Goal: Task Accomplishment & Management: Complete application form

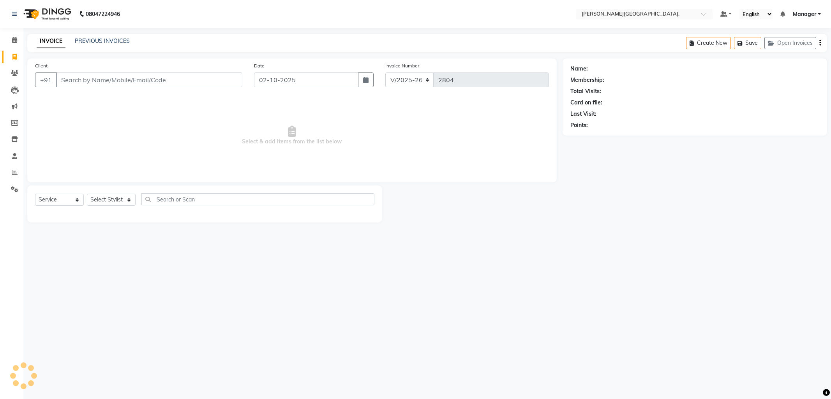
select select "6483"
select select "service"
click at [129, 199] on select "Select Stylist" at bounding box center [111, 200] width 49 height 12
select select "83621"
click at [87, 194] on select "Select Stylist Anil Arjun Aslam gungun nails Manager ranjhana Sana shahrukh" at bounding box center [111, 200] width 49 height 12
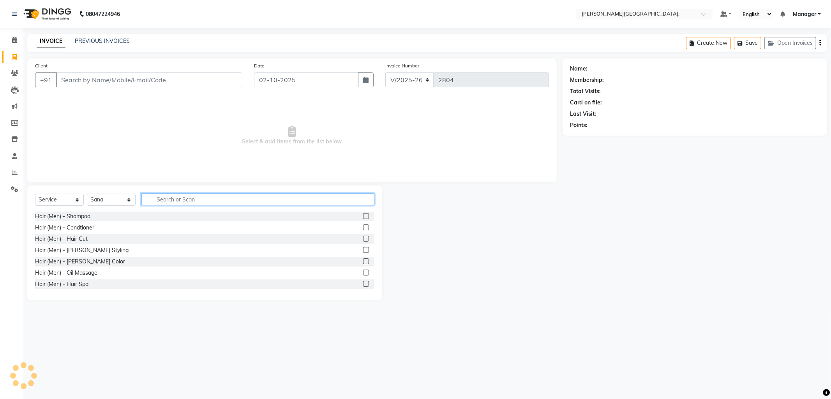
click at [156, 201] on input "text" at bounding box center [257, 199] width 233 height 12
type input "thre"
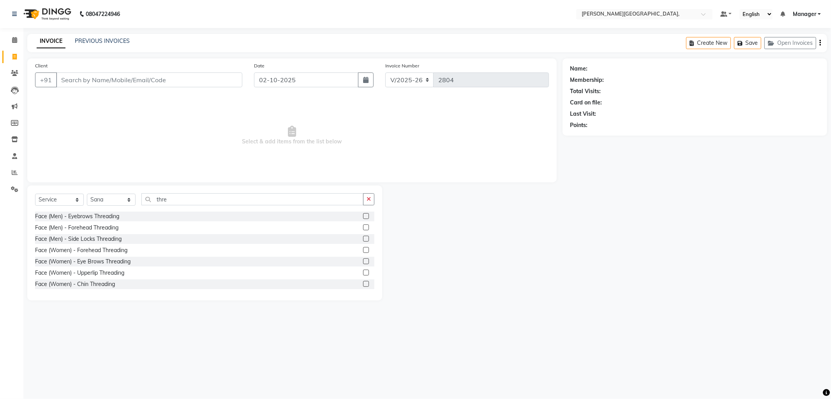
click at [363, 249] on label at bounding box center [366, 250] width 6 height 6
click at [363, 249] on input "checkbox" at bounding box center [365, 250] width 5 height 5
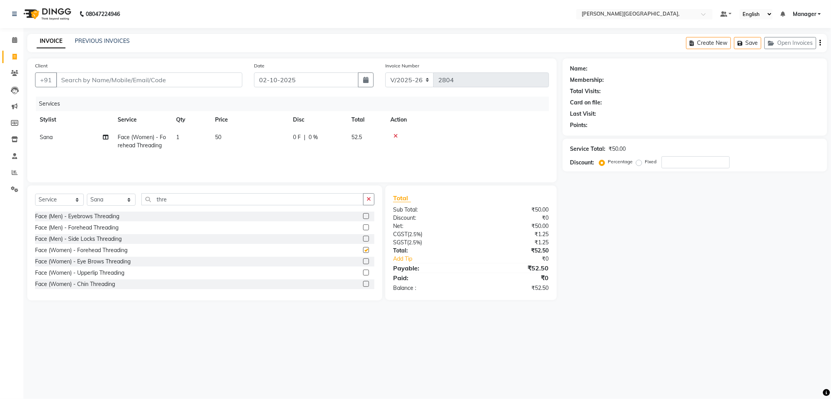
checkbox input "false"
click at [129, 200] on select "Select Stylist Anil Arjun Aslam gungun nails Manager ranjhana Sana shahrukh" at bounding box center [111, 200] width 49 height 12
select select "71148"
click at [87, 194] on select "Select Stylist Anil Arjun Aslam gungun nails Manager ranjhana Sana shahrukh" at bounding box center [111, 200] width 49 height 12
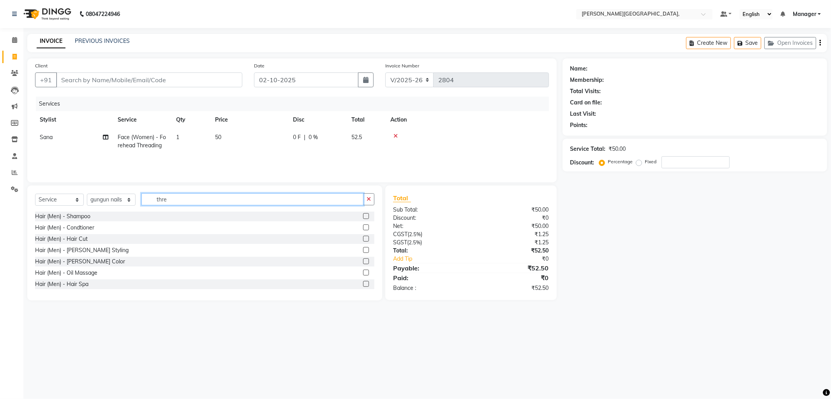
click at [156, 199] on input "thre" at bounding box center [252, 199] width 222 height 12
click at [173, 199] on input "thre" at bounding box center [252, 199] width 222 height 12
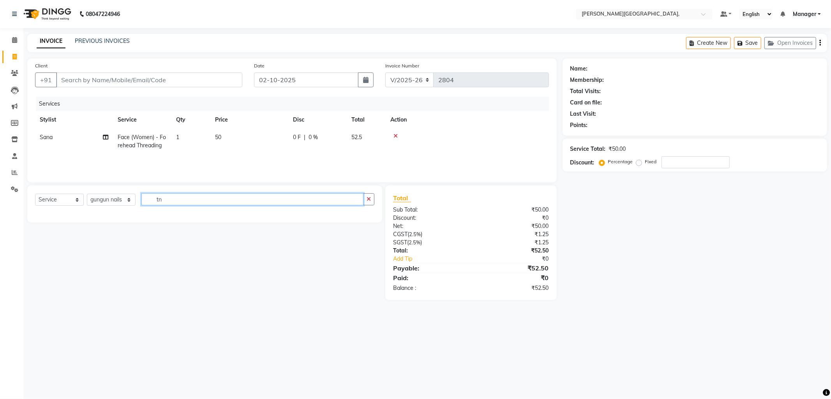
type input "t"
type input "nail"
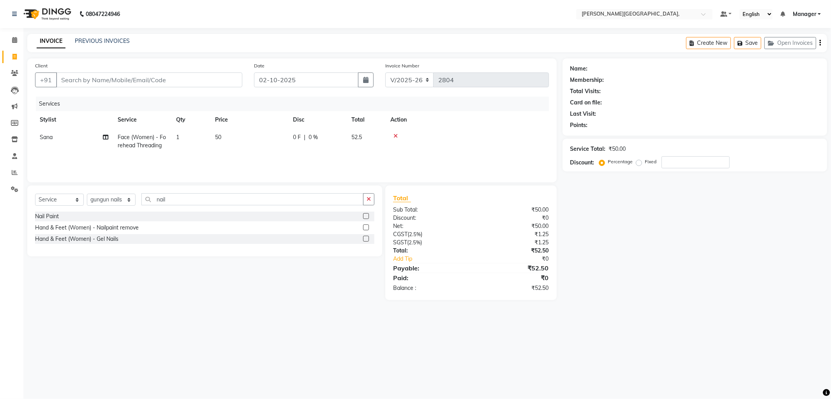
click at [366, 237] on label at bounding box center [366, 239] width 6 height 6
click at [366, 237] on input "checkbox" at bounding box center [365, 239] width 5 height 5
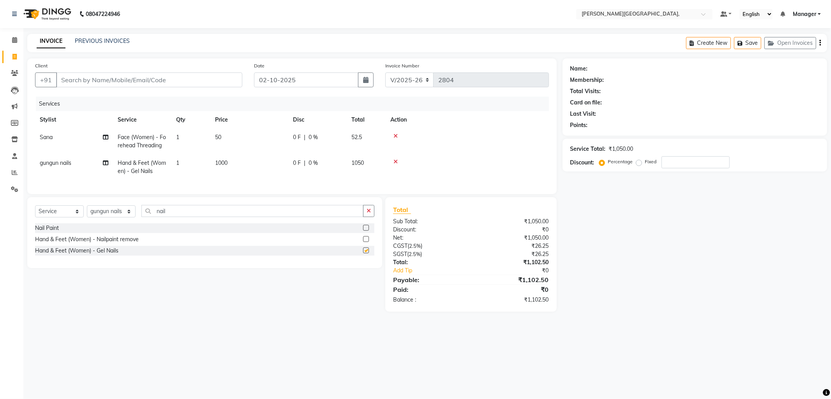
checkbox input "false"
click at [223, 162] on span "1000" at bounding box center [221, 162] width 12 height 7
select select "71148"
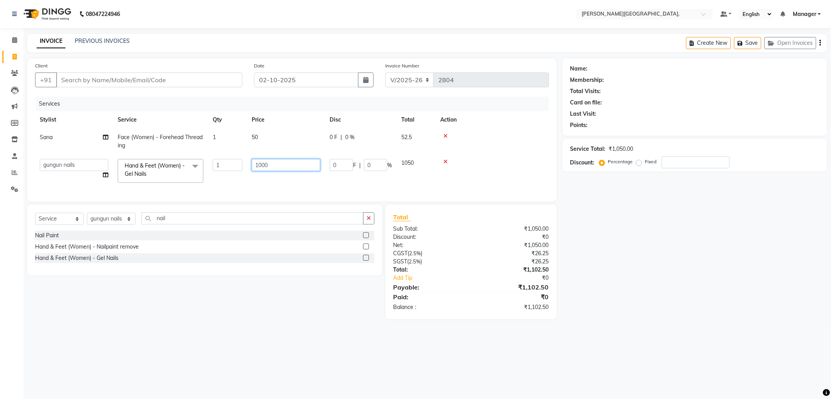
click at [262, 165] on input "1000" at bounding box center [286, 165] width 69 height 12
type input "500"
click at [254, 182] on div "Services Stylist Service Qty Price Disc Total Action Sana Face (Women) - Forehe…" at bounding box center [292, 145] width 514 height 97
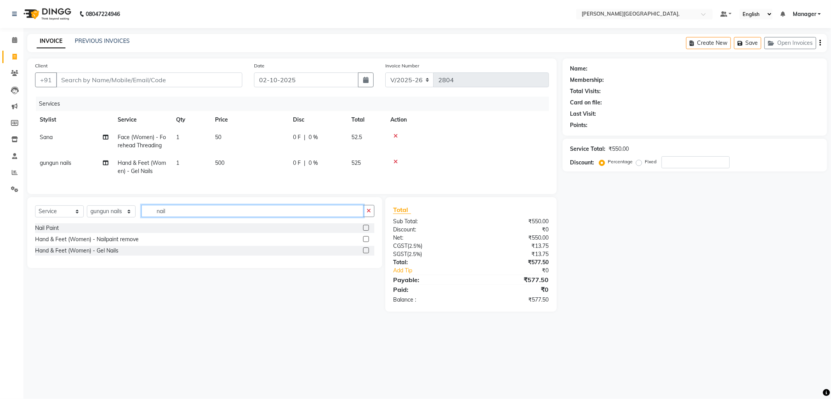
click at [185, 217] on input "nail" at bounding box center [252, 211] width 222 height 12
click at [126, 215] on select "Select Stylist Anil Arjun Aslam gungun nails Manager ranjhana Sana shahrukh" at bounding box center [111, 211] width 49 height 12
select select "83621"
click at [87, 212] on select "Select Stylist Anil Arjun Aslam gungun nails Manager ranjhana Sana shahrukh" at bounding box center [111, 211] width 49 height 12
click at [180, 215] on input "nail" at bounding box center [252, 211] width 222 height 12
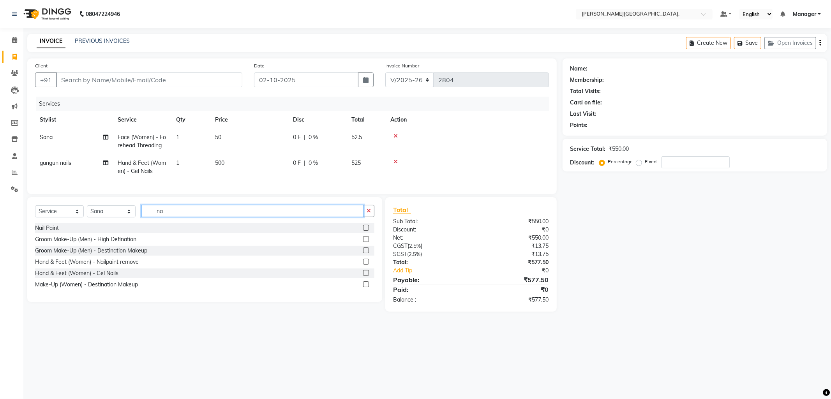
type input "n"
type input "thre"
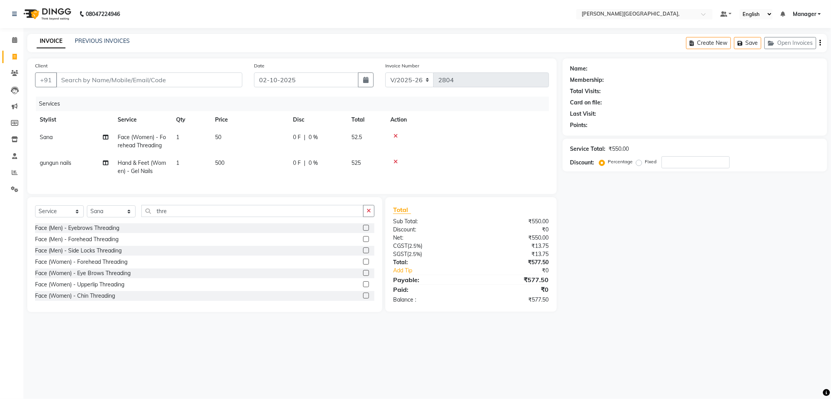
click at [363, 276] on label at bounding box center [366, 273] width 6 height 6
click at [363, 276] on input "checkbox" at bounding box center [365, 273] width 5 height 5
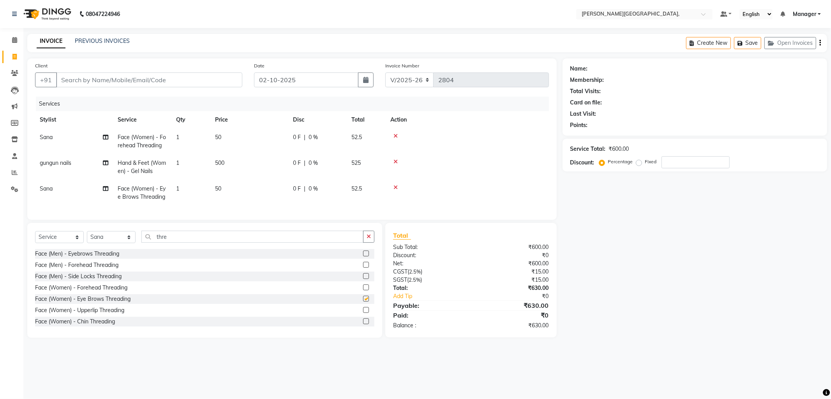
checkbox input "false"
drag, startPoint x: 351, startPoint y: 284, endPoint x: 115, endPoint y: 75, distance: 315.1
click at [115, 75] on input "Client" at bounding box center [149, 79] width 186 height 15
type input "9"
type input "0"
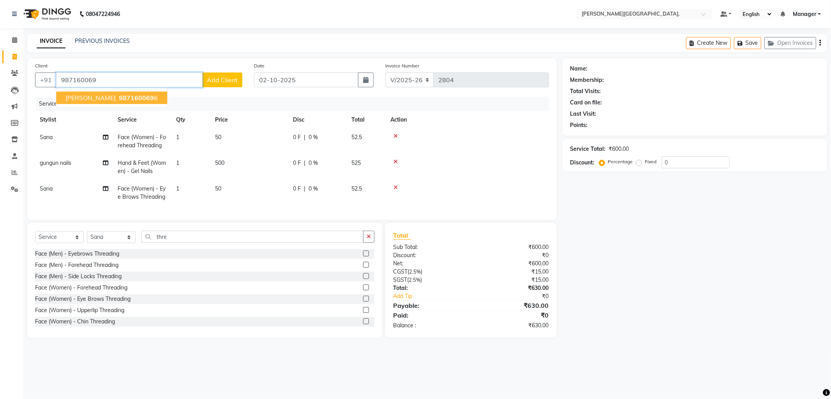
click at [71, 96] on span "deepanshi" at bounding box center [90, 98] width 50 height 8
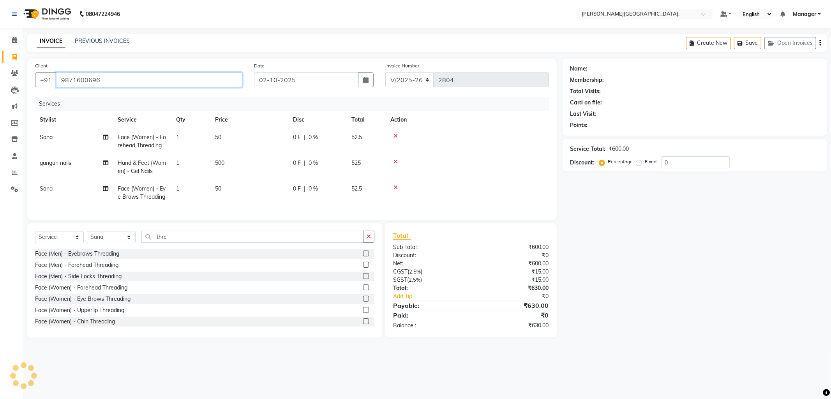
type input "9871600696"
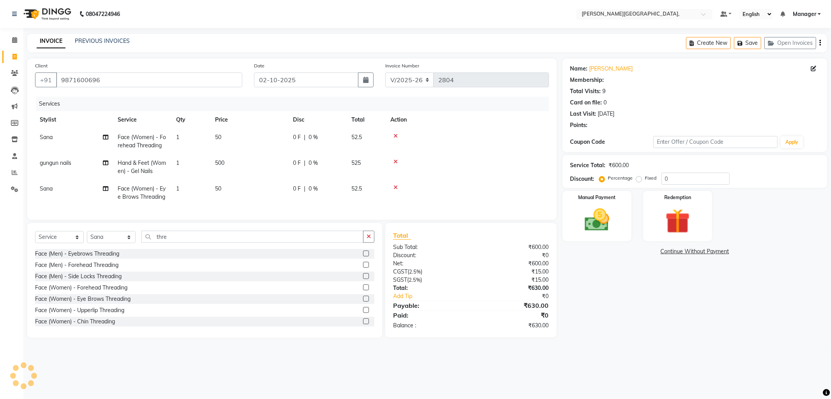
type input "30"
select select "1: Object"
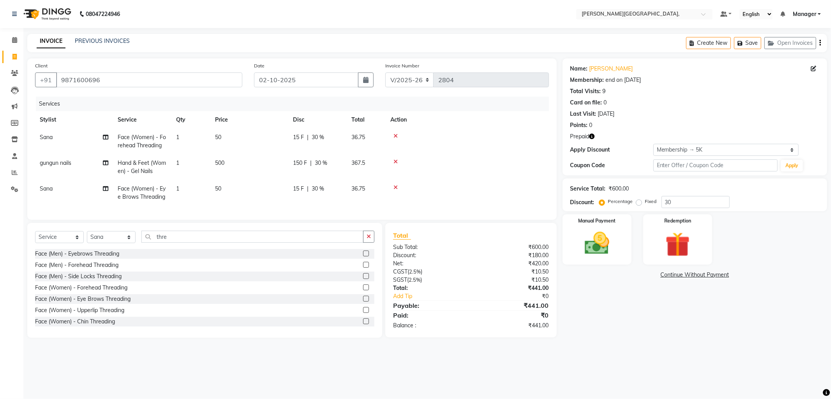
click at [317, 134] on span "30 %" at bounding box center [318, 137] width 12 height 8
select select "83621"
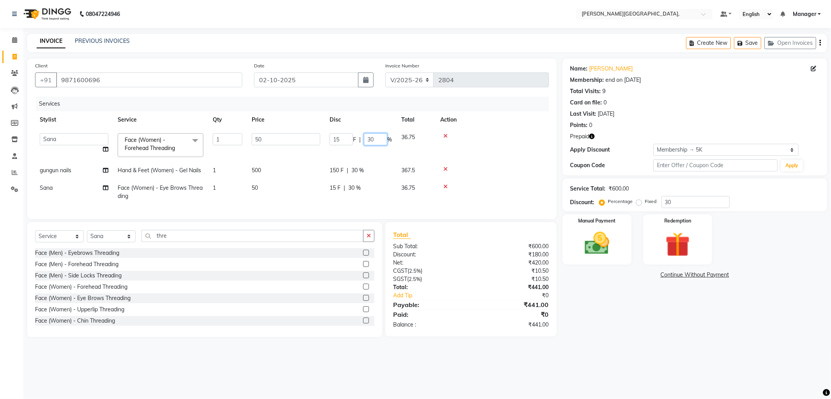
click at [381, 139] on input "30" at bounding box center [375, 139] width 23 height 12
type input "3"
click at [353, 168] on tr "gungun nails Hand & Feet (Women) - Gel Nails 1 500 150 F | 30 % 367.5" at bounding box center [292, 171] width 514 height 18
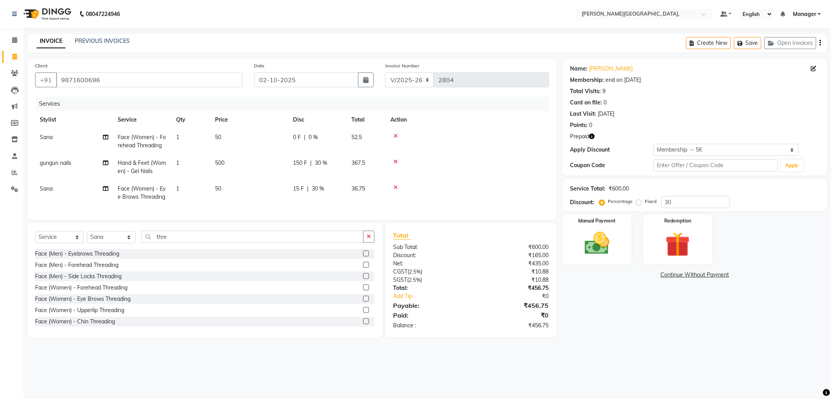
click at [317, 161] on span "30 %" at bounding box center [321, 163] width 12 height 8
select select "71148"
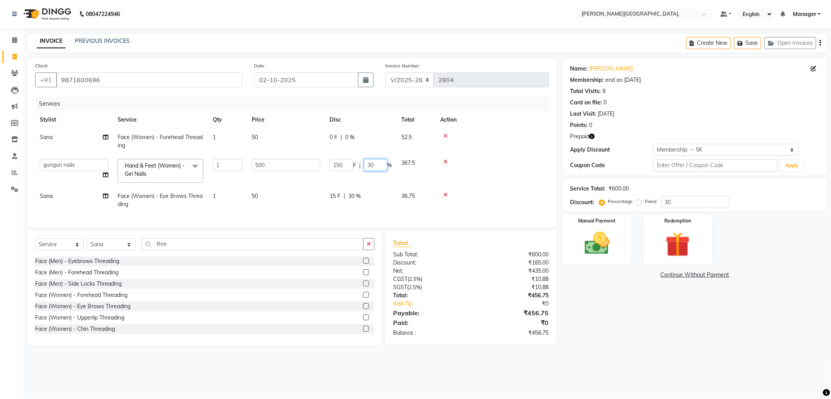
click at [379, 164] on input "30" at bounding box center [375, 165] width 23 height 12
type input "3"
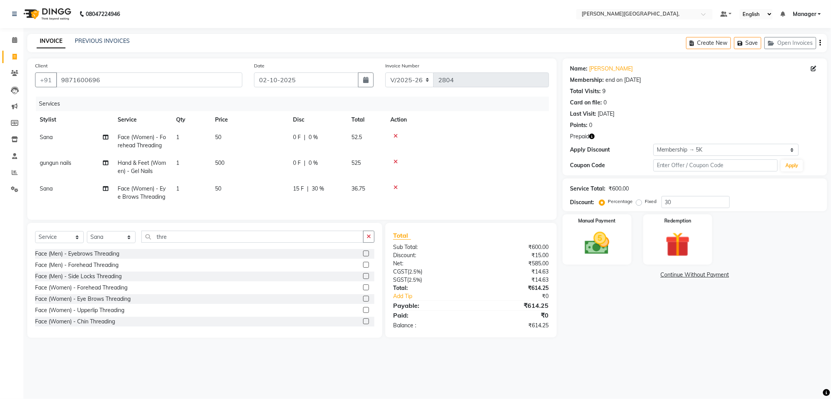
click at [349, 195] on tr "Sana Face (Women) - Eye Brows Threading 1 50 15 F | 30 % 36.75" at bounding box center [292, 193] width 514 height 26
drag, startPoint x: 322, startPoint y: 186, endPoint x: 329, endPoint y: 189, distance: 7.7
click at [322, 185] on span "30 %" at bounding box center [318, 189] width 12 height 8
select select "83621"
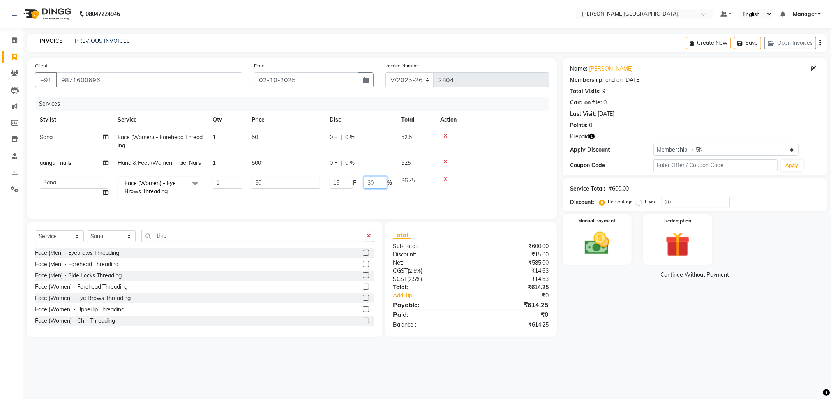
click at [379, 180] on input "30" at bounding box center [375, 183] width 23 height 12
type input "3"
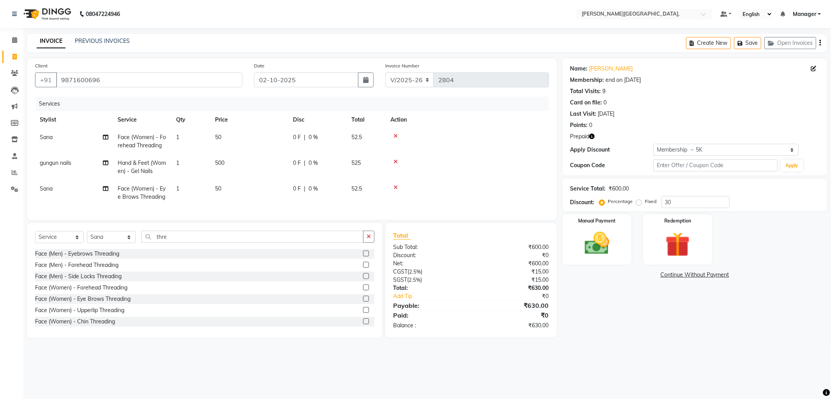
click at [426, 201] on tr "Sana Face (Women) - Eye Brows Threading 1 50 0 F | 0 % 52.5" at bounding box center [292, 193] width 514 height 26
click at [678, 246] on img at bounding box center [678, 245] width 42 height 32
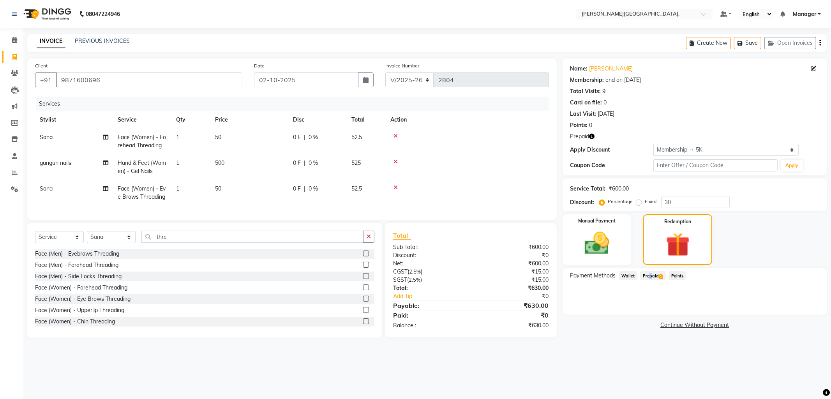
click at [648, 274] on span "Prepaid 1" at bounding box center [652, 275] width 25 height 9
click at [805, 307] on button "Add" at bounding box center [801, 307] width 28 height 13
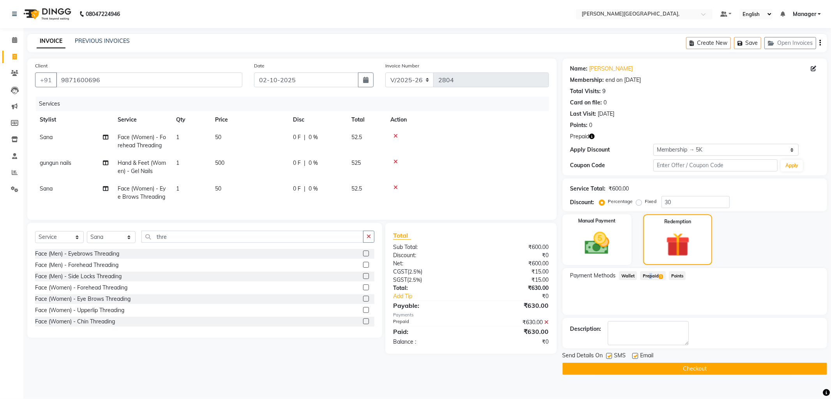
click at [689, 369] on button "Checkout" at bounding box center [695, 369] width 265 height 12
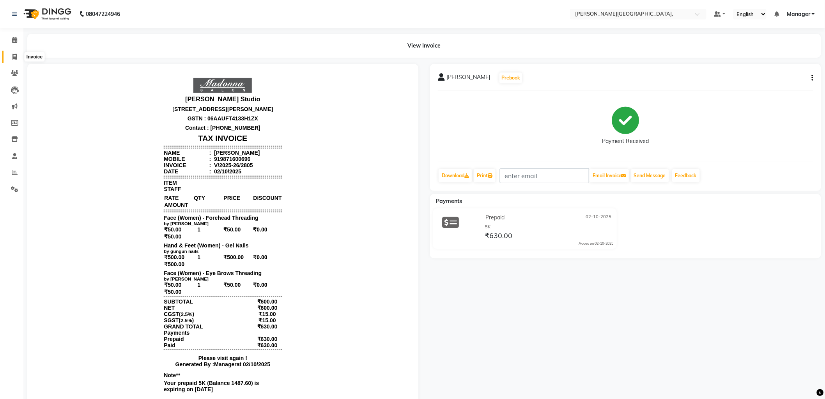
click at [14, 57] on icon at bounding box center [14, 57] width 4 height 6
select select "service"
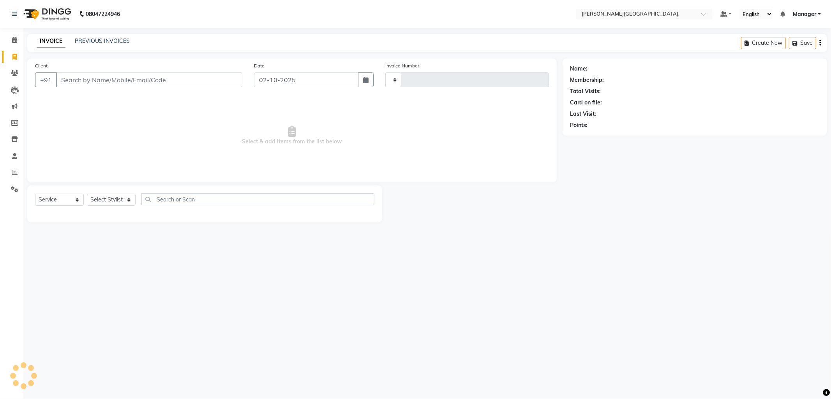
type input "2806"
select select "6483"
click at [118, 41] on link "PREVIOUS INVOICES" at bounding box center [102, 40] width 55 height 7
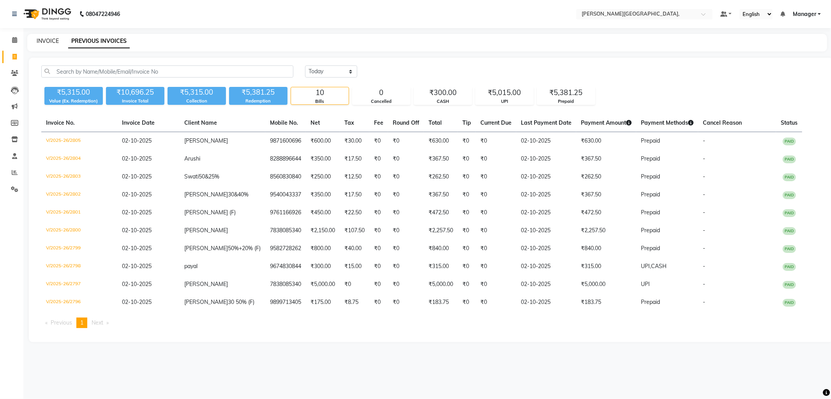
click at [44, 43] on link "INVOICE" at bounding box center [48, 40] width 22 height 7
select select "service"
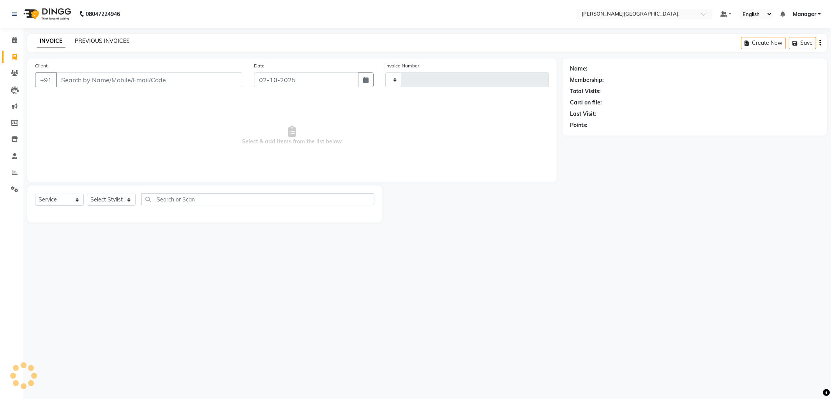
type input "2806"
select select "6483"
click at [111, 42] on link "PREVIOUS INVOICES" at bounding box center [102, 40] width 55 height 7
select select "6483"
select select "service"
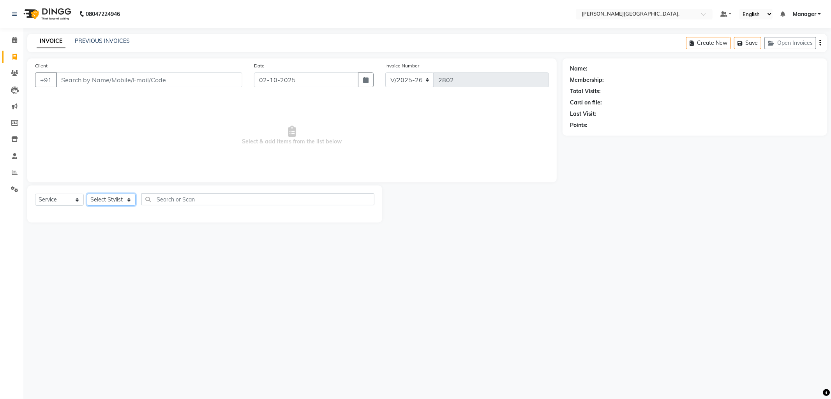
click at [129, 202] on select "Select Stylist [PERSON_NAME] [PERSON_NAME] nails Manager [PERSON_NAME]" at bounding box center [111, 200] width 49 height 12
select select "49451"
click at [87, 194] on select "Select Stylist Anil Arjun Aslam gungun nails Manager ranjhana Sana shahrukh" at bounding box center [111, 200] width 49 height 12
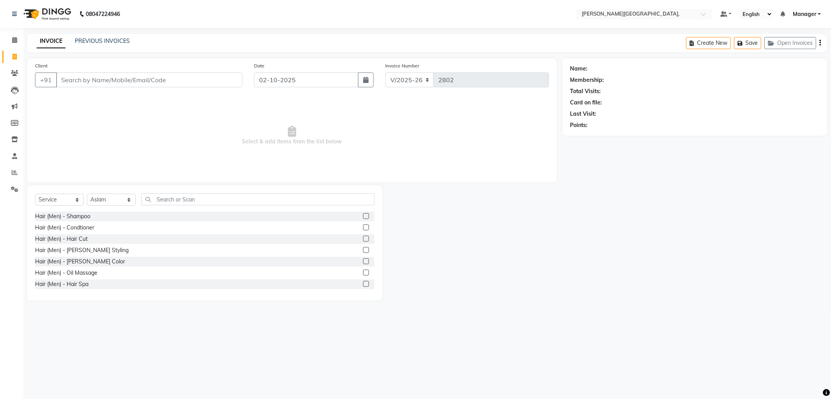
click at [363, 238] on label at bounding box center [366, 239] width 6 height 6
click at [363, 238] on input "checkbox" at bounding box center [365, 239] width 5 height 5
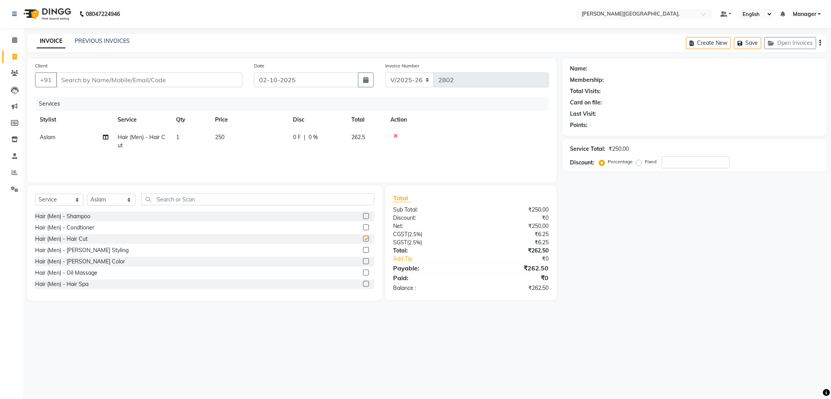
checkbox input "false"
click at [363, 248] on label at bounding box center [366, 250] width 6 height 6
click at [363, 248] on input "checkbox" at bounding box center [365, 250] width 5 height 5
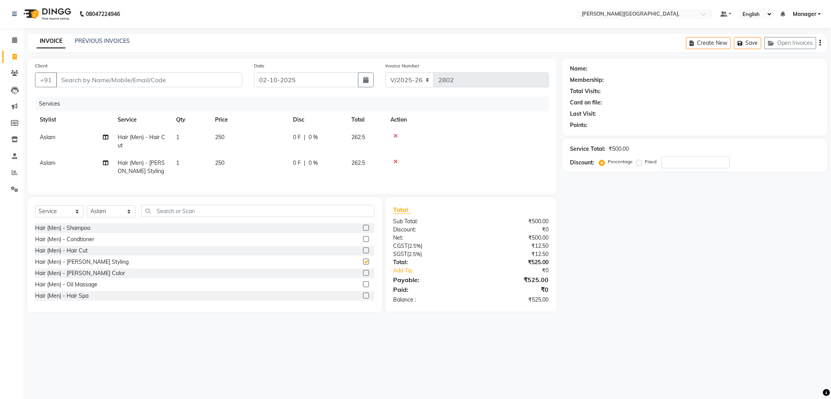
checkbox input "false"
click at [159, 83] on input "Client" at bounding box center [149, 79] width 186 height 15
click at [104, 79] on input "Client" at bounding box center [149, 79] width 186 height 15
type input "8"
type input "0"
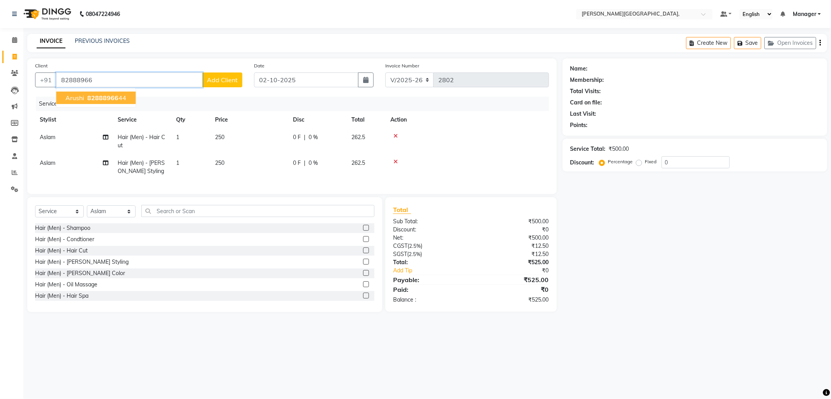
click at [95, 100] on span "82888966" at bounding box center [102, 98] width 31 height 8
type input "8288896644"
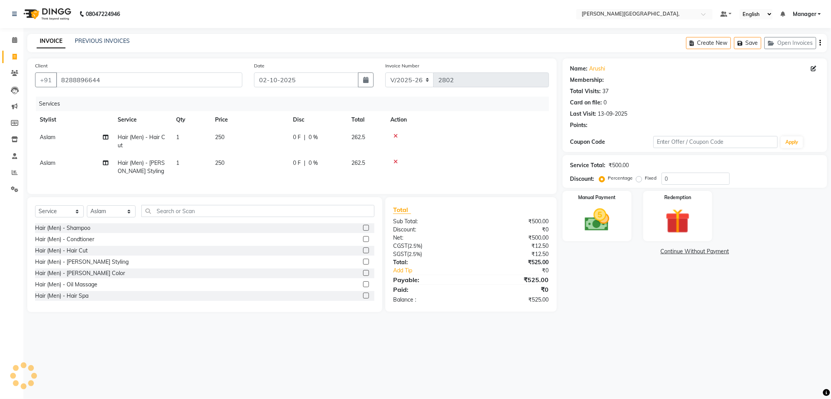
type input "30"
select select "1: Object"
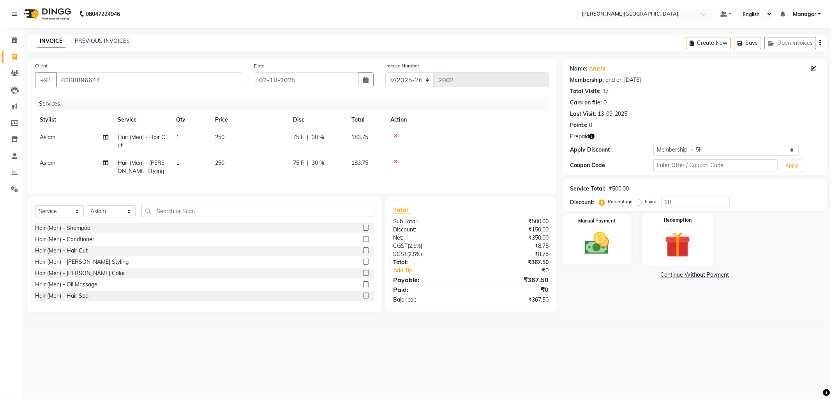
click at [692, 232] on img at bounding box center [678, 245] width 42 height 32
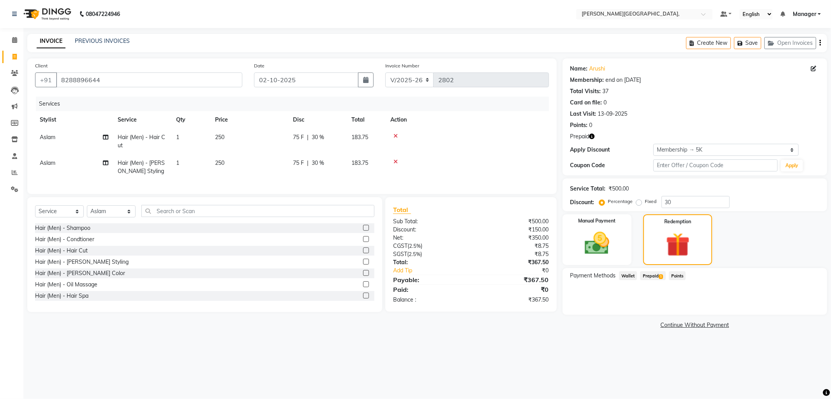
click at [649, 274] on span "Prepaid 1" at bounding box center [652, 275] width 25 height 9
click at [800, 306] on button "Add" at bounding box center [801, 307] width 28 height 13
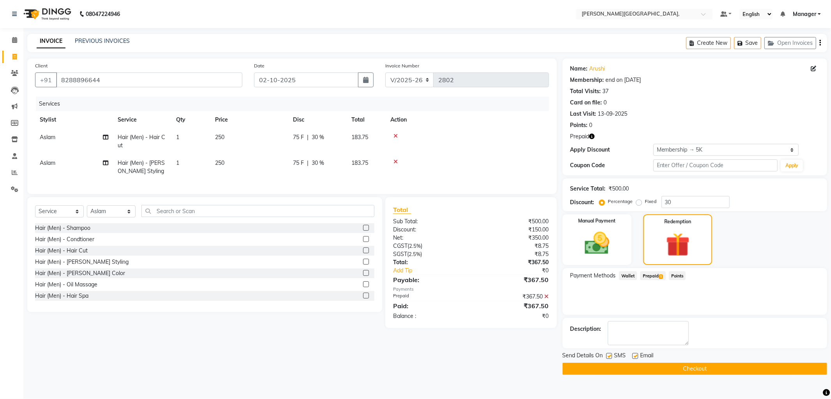
click at [677, 369] on button "Checkout" at bounding box center [695, 369] width 265 height 12
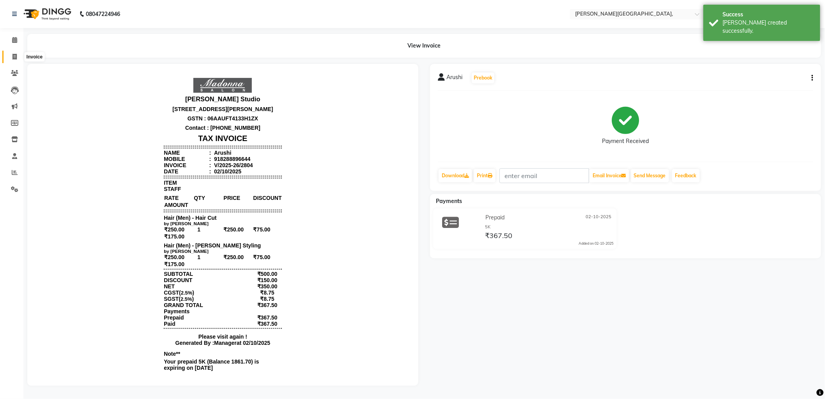
click at [15, 55] on icon at bounding box center [14, 57] width 4 height 6
select select "service"
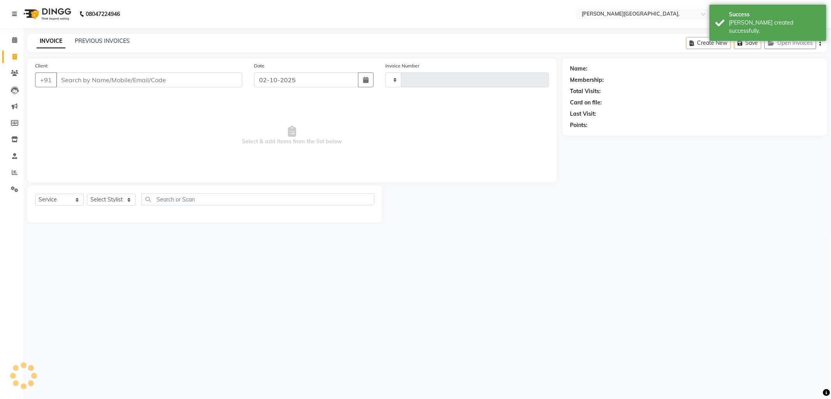
type input "2805"
select select "6483"
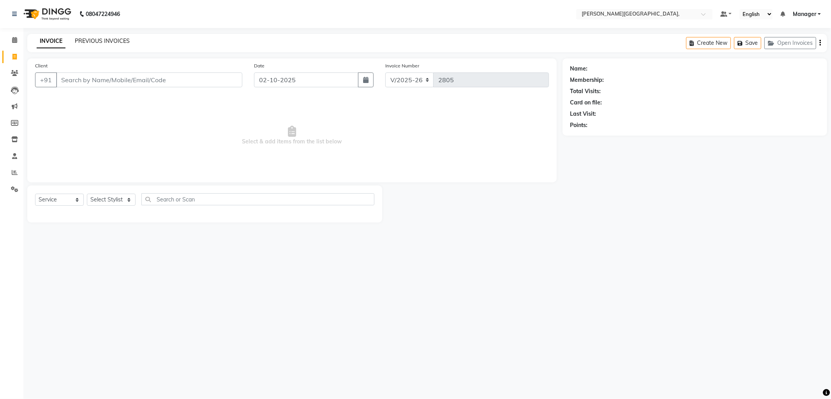
click at [99, 42] on link "PREVIOUS INVOICES" at bounding box center [102, 40] width 55 height 7
select select "6483"
select select "service"
click at [111, 38] on link "PREVIOUS INVOICES" at bounding box center [102, 40] width 55 height 7
